Goal: Obtain resource: Obtain resource

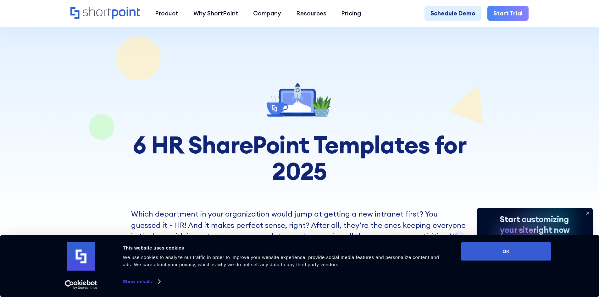
scroll to position [230, 0]
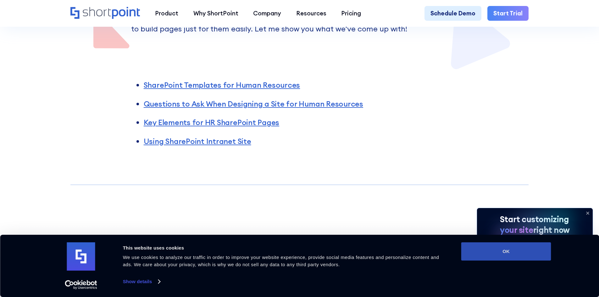
click at [514, 259] on button "OK" at bounding box center [507, 252] width 90 height 18
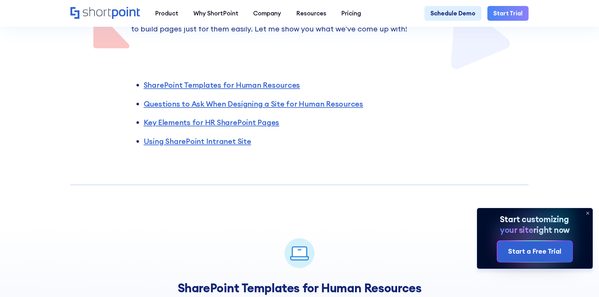
scroll to position [0, 0]
click at [590, 213] on icon at bounding box center [588, 213] width 10 height 10
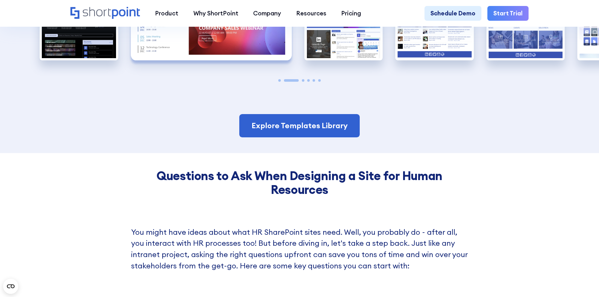
scroll to position [781, 0]
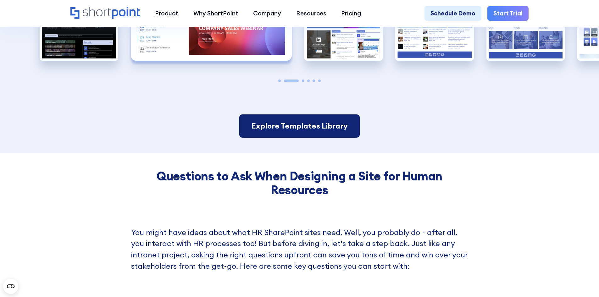
click at [330, 128] on link "Explore Templates Library" at bounding box center [299, 126] width 120 height 23
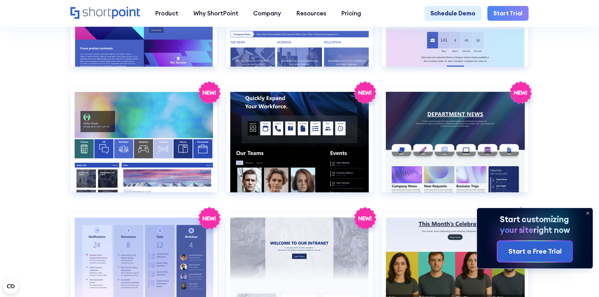
scroll to position [1135, 0]
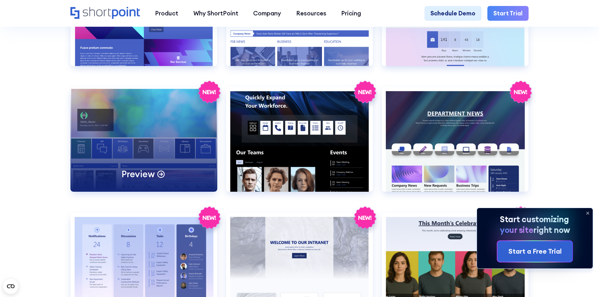
click at [141, 159] on div "Preview" at bounding box center [143, 139] width 147 height 105
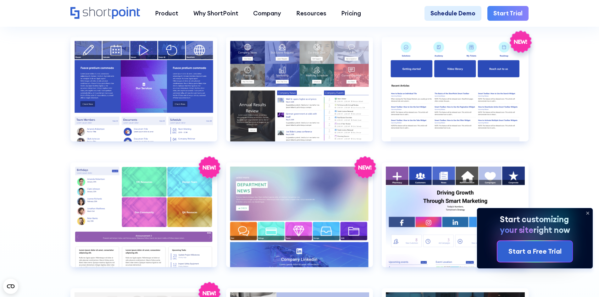
scroll to position [1564, 0]
